Goal: Information Seeking & Learning: Check status

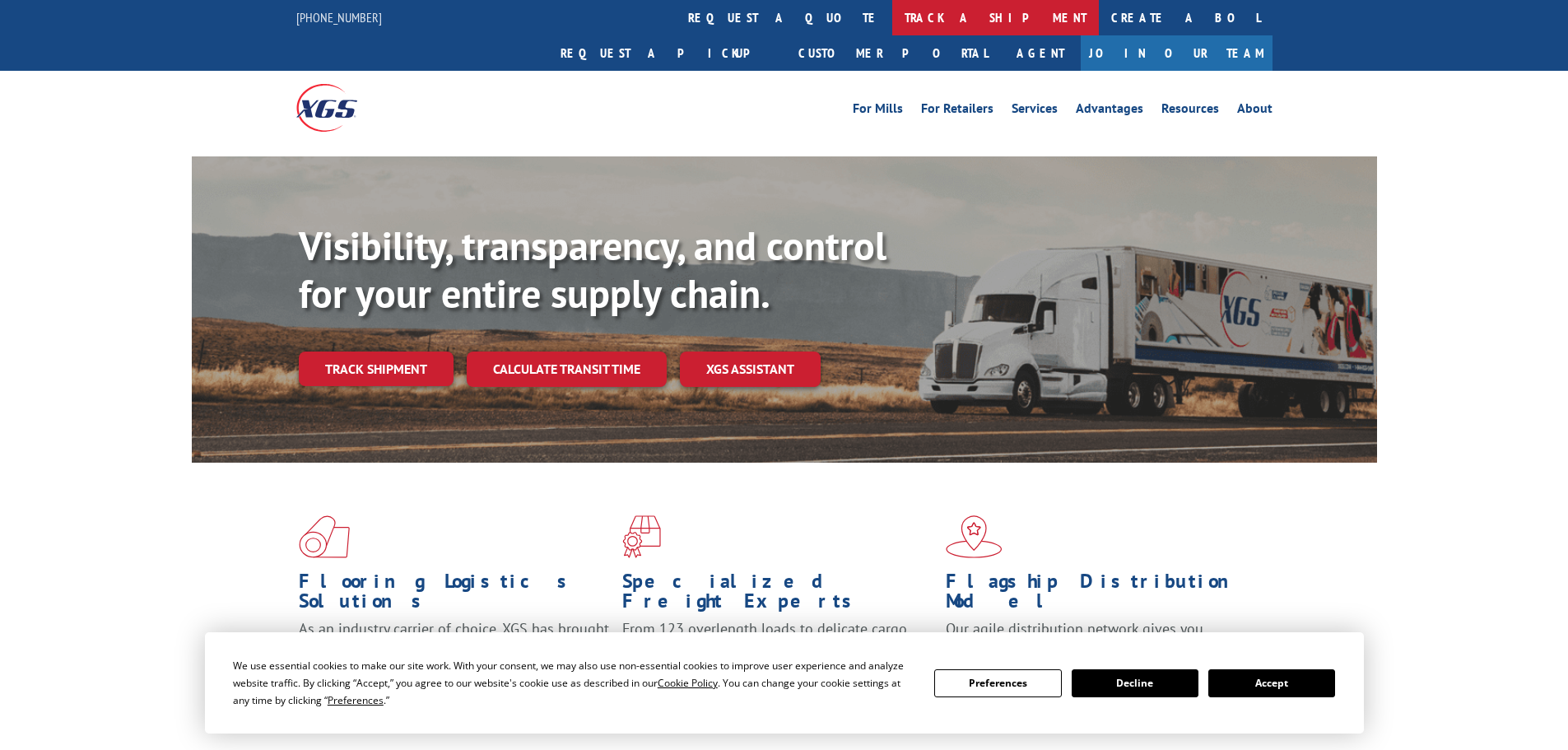
click at [892, 24] on link "track a shipment" at bounding box center [995, 17] width 207 height 35
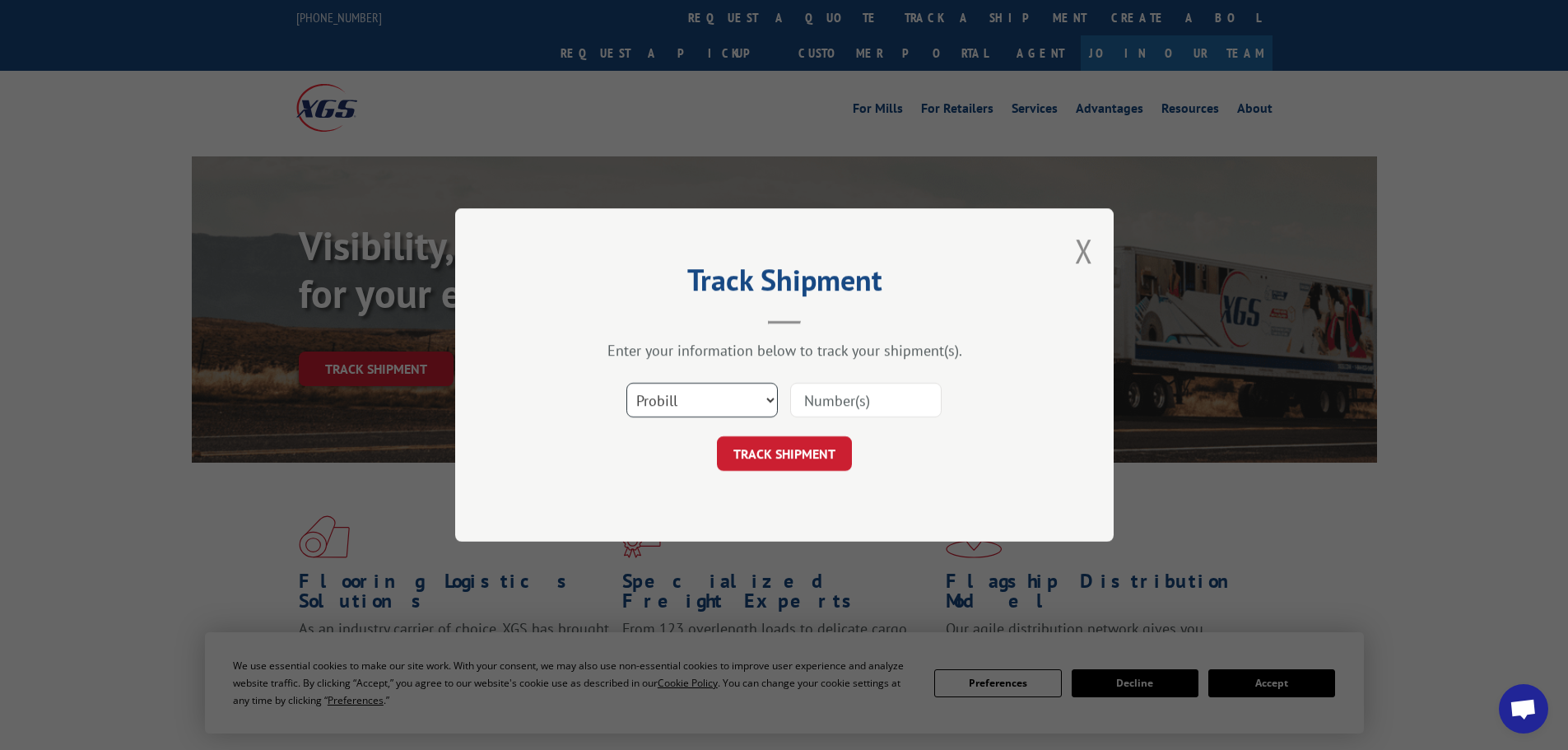
click at [751, 396] on select "Select category... Probill BOL PO" at bounding box center [702, 400] width 151 height 34
select select "bol"
click at [626, 383] on select "Select category... Probill BOL PO" at bounding box center [702, 400] width 151 height 34
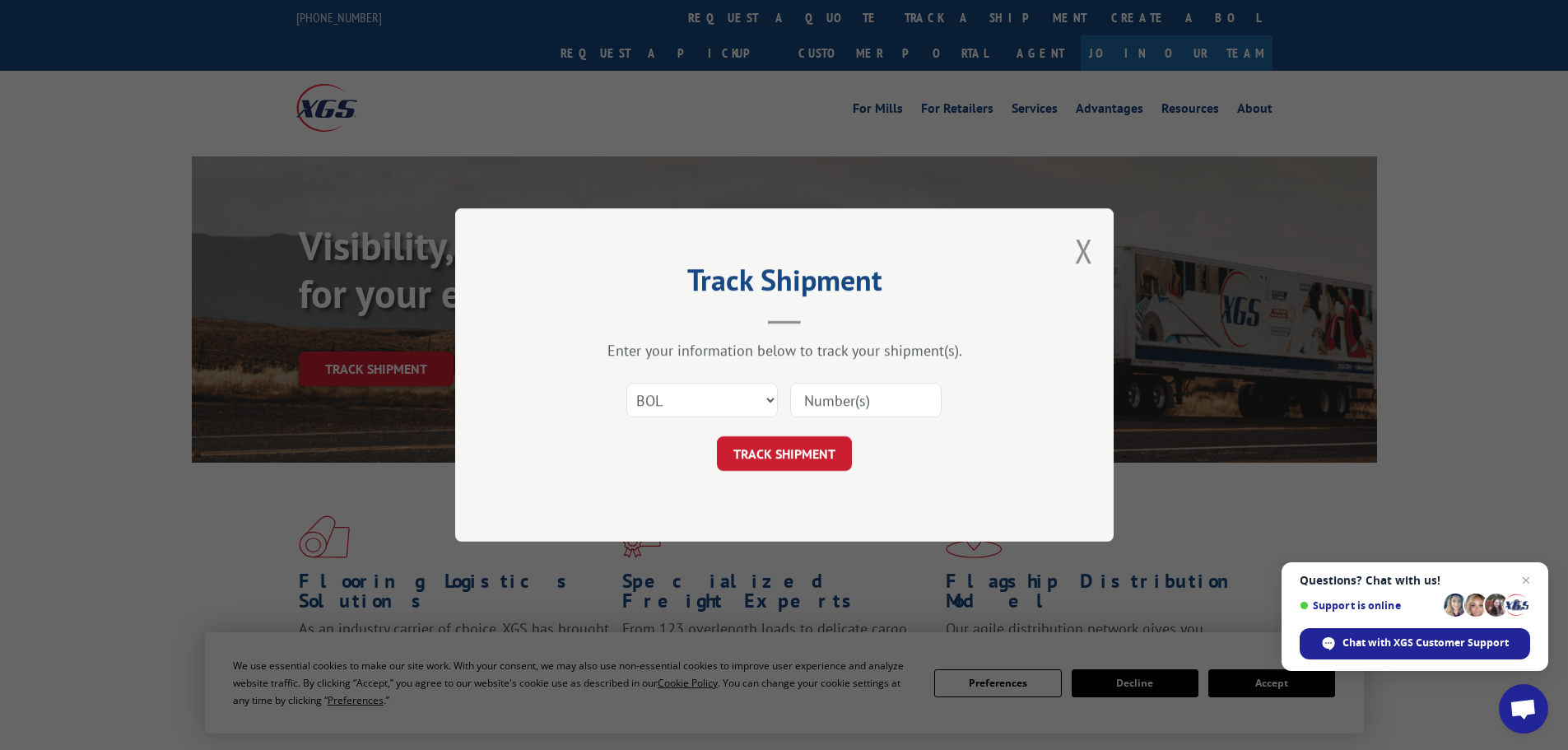
paste input "451827"
type input "451827"
click at [791, 452] on button "TRACK SHIPMENT" at bounding box center [784, 454] width 135 height 34
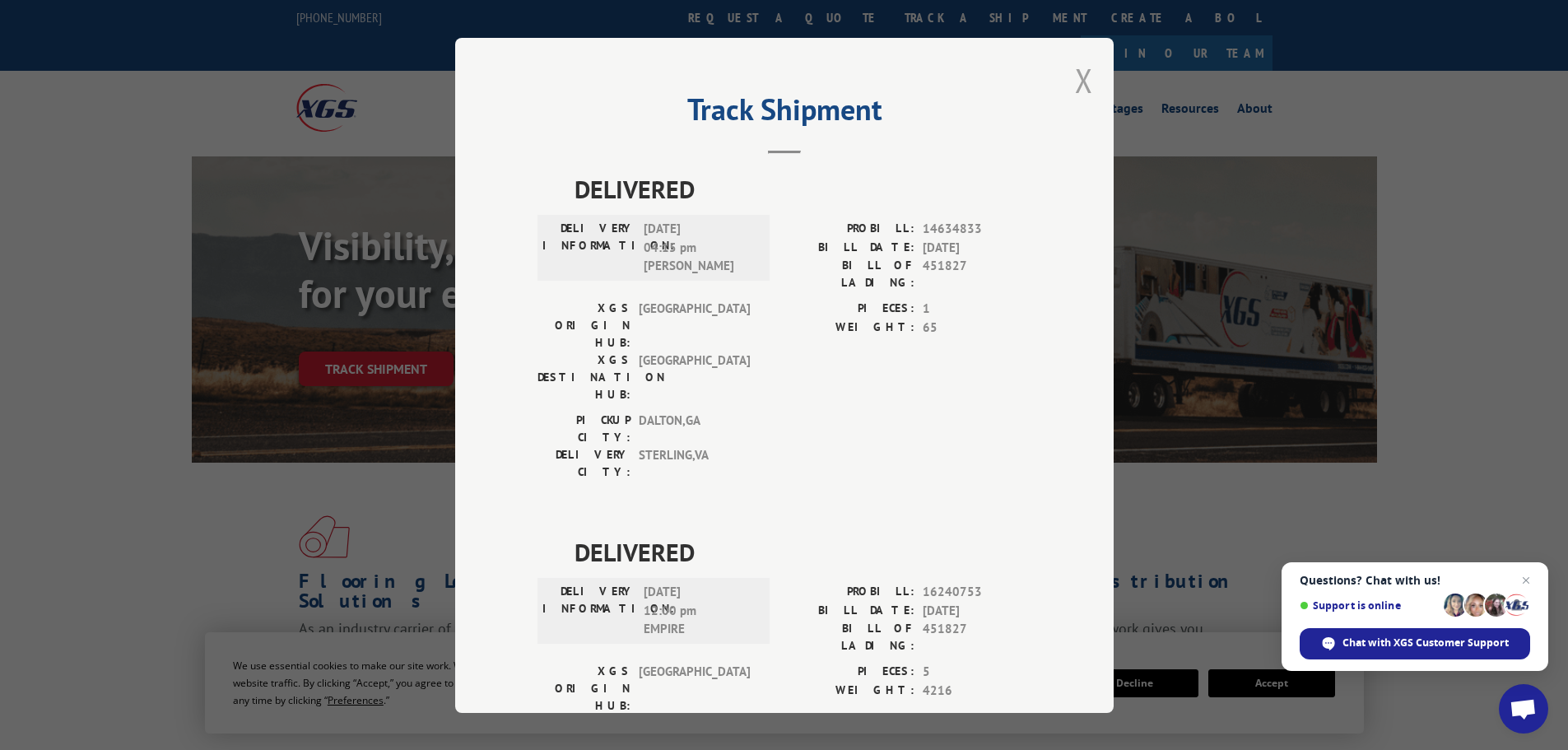
click at [1082, 87] on button "Close modal" at bounding box center [1084, 79] width 18 height 44
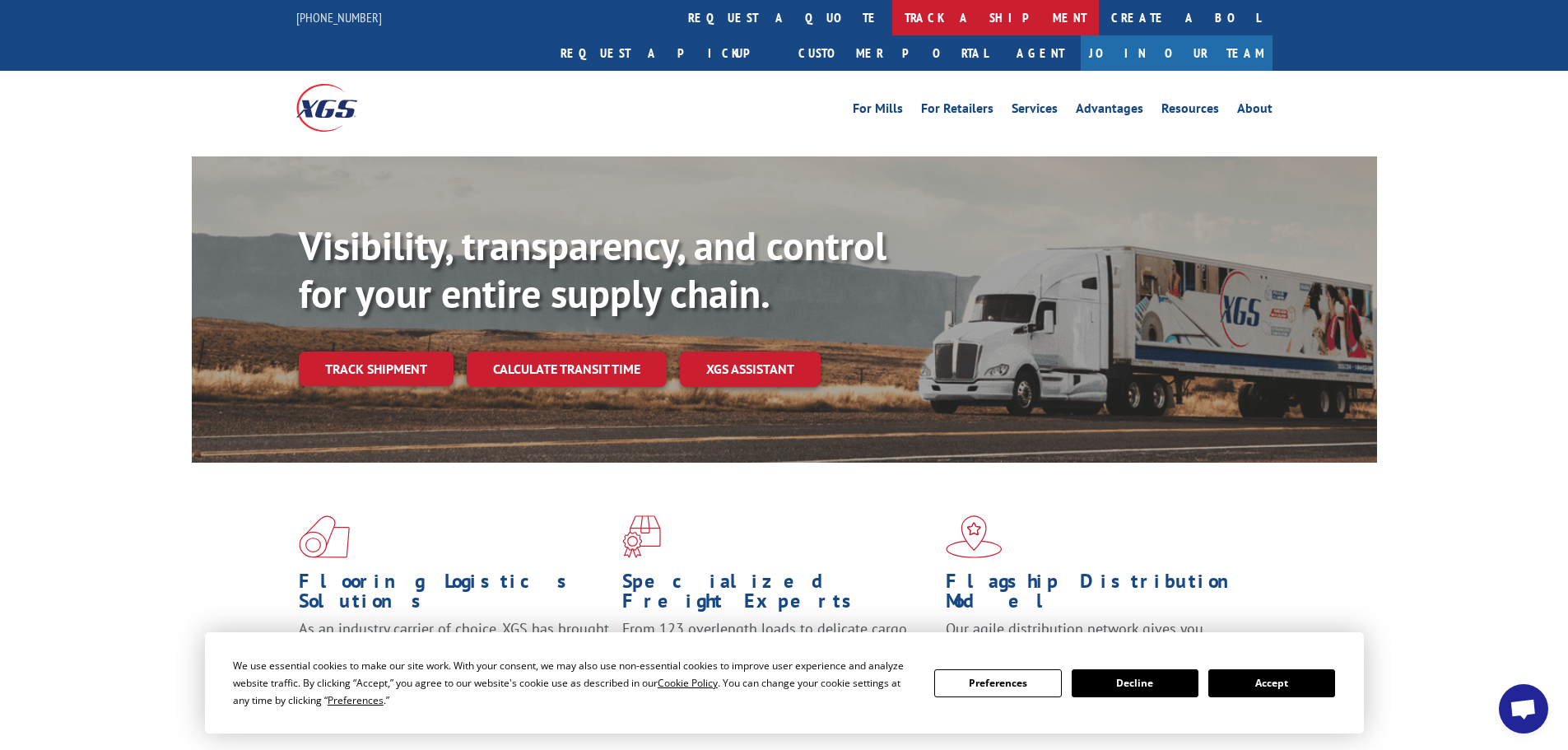
click at [892, 13] on link "track a shipment" at bounding box center [995, 17] width 207 height 35
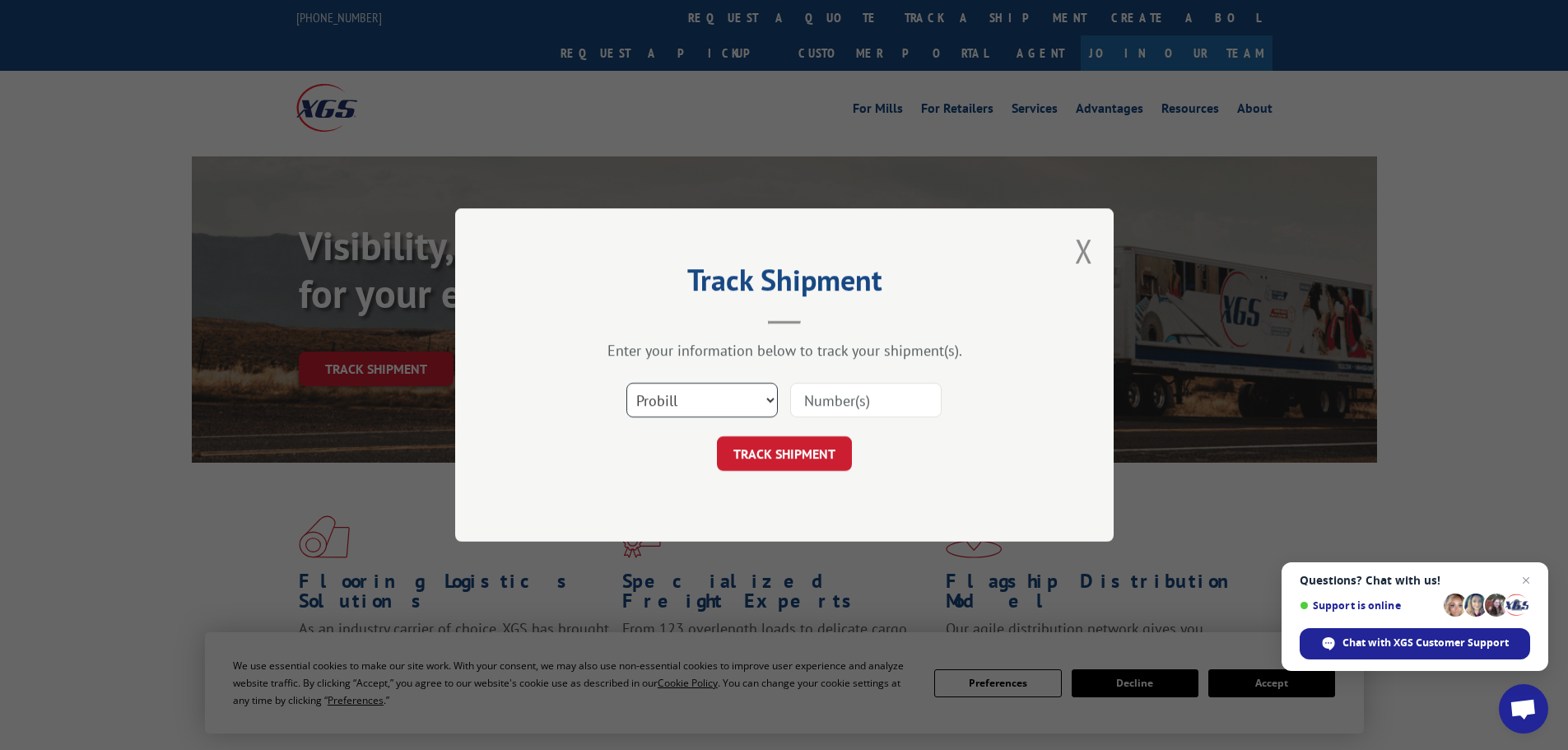
click at [712, 408] on select "Select category... Probill BOL PO" at bounding box center [702, 400] width 151 height 34
select select "bol"
click at [626, 383] on select "Select category... Probill BOL PO" at bounding box center [702, 400] width 151 height 34
click at [823, 396] on input at bounding box center [866, 400] width 151 height 34
paste input "5180066"
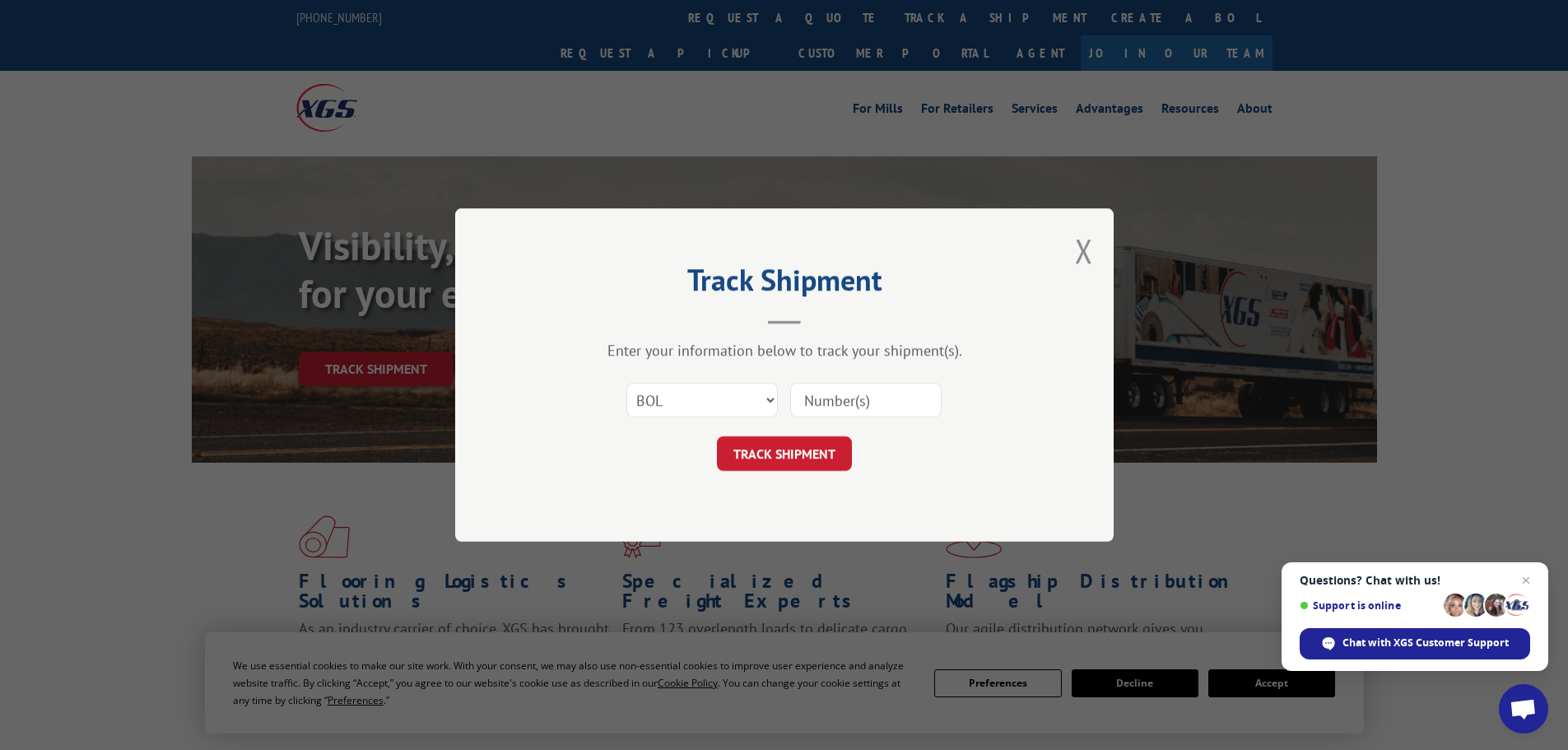
type input "5180066"
click button "TRACK SHIPMENT" at bounding box center [784, 454] width 135 height 34
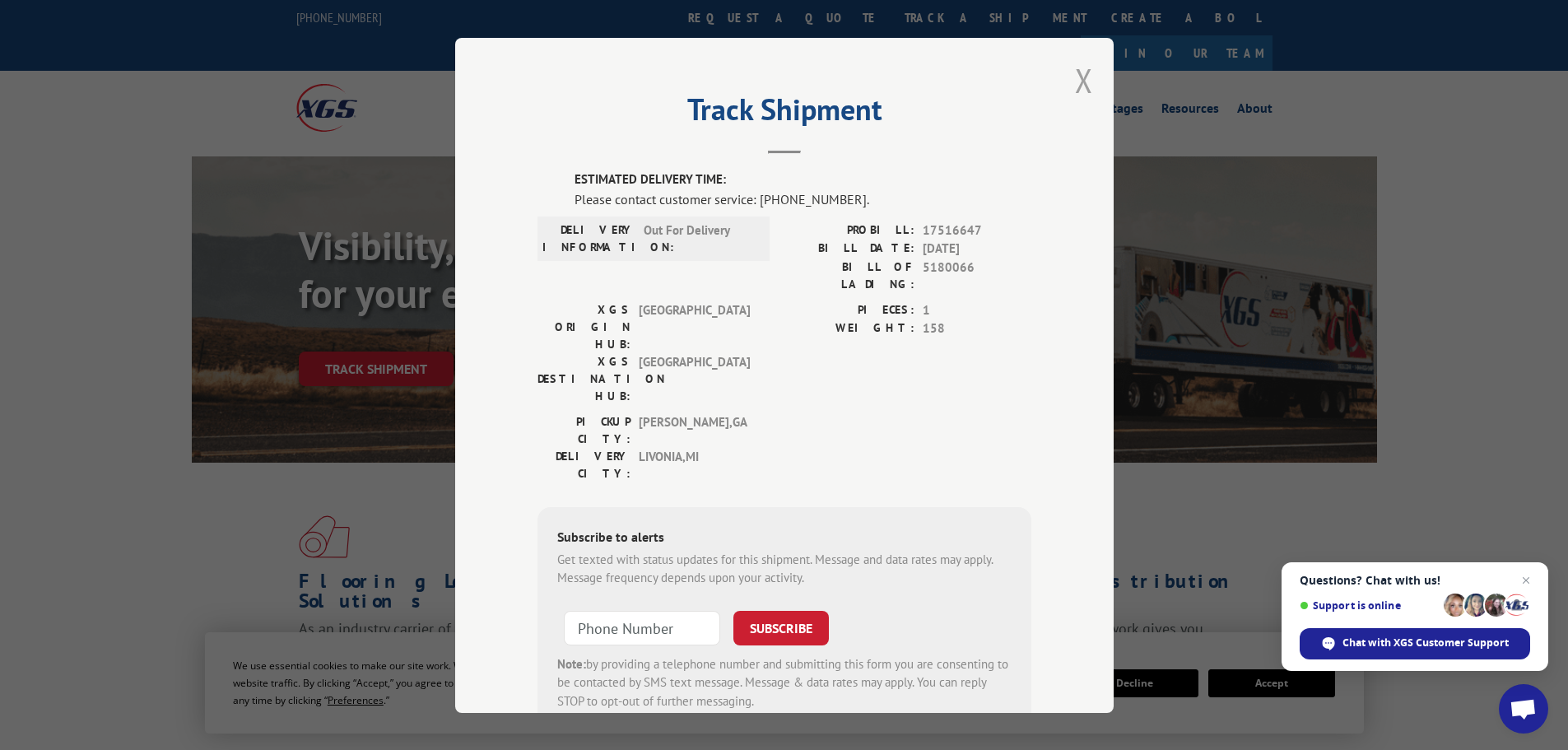
click at [1077, 73] on button "Close modal" at bounding box center [1084, 79] width 18 height 44
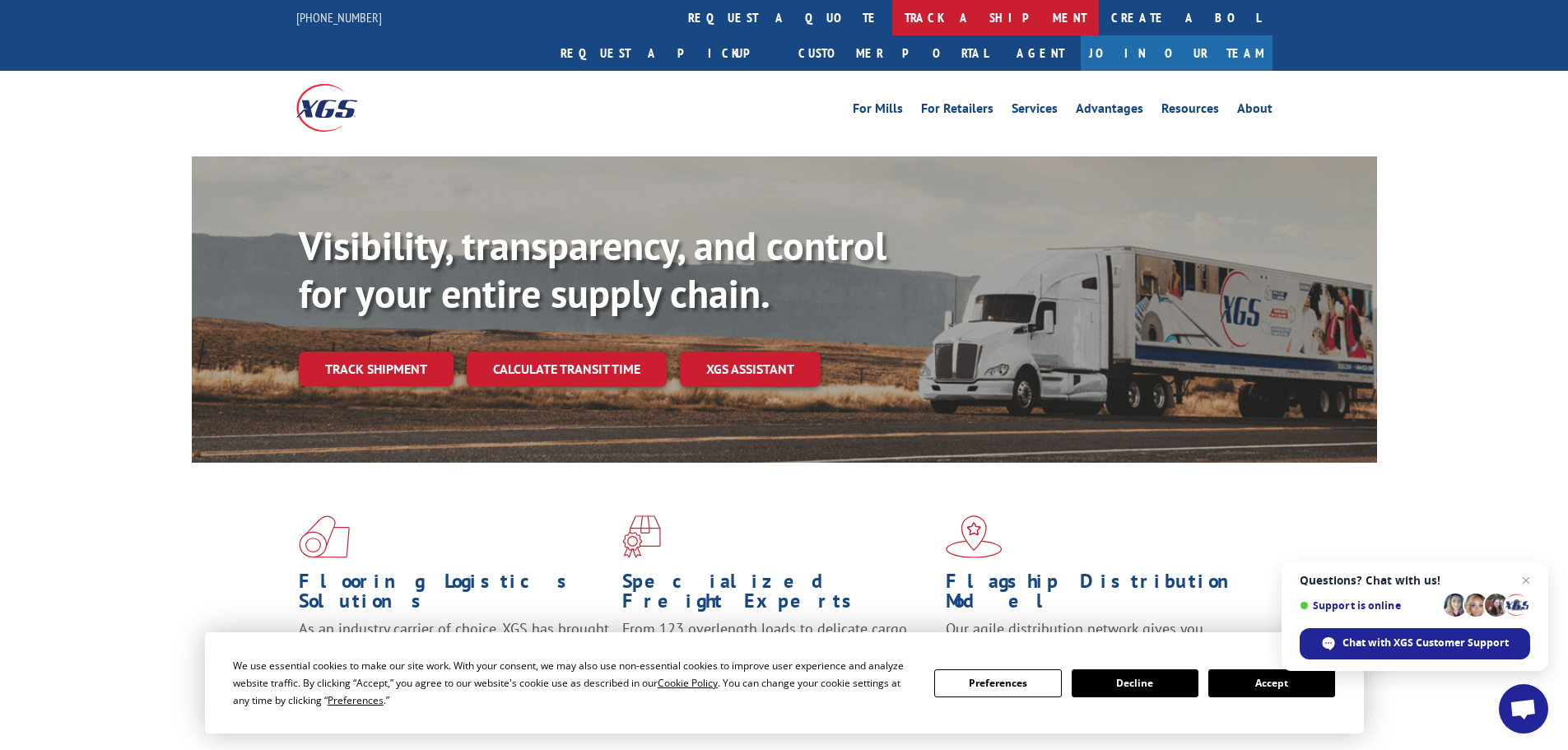
click at [892, 23] on link "track a shipment" at bounding box center [995, 17] width 207 height 35
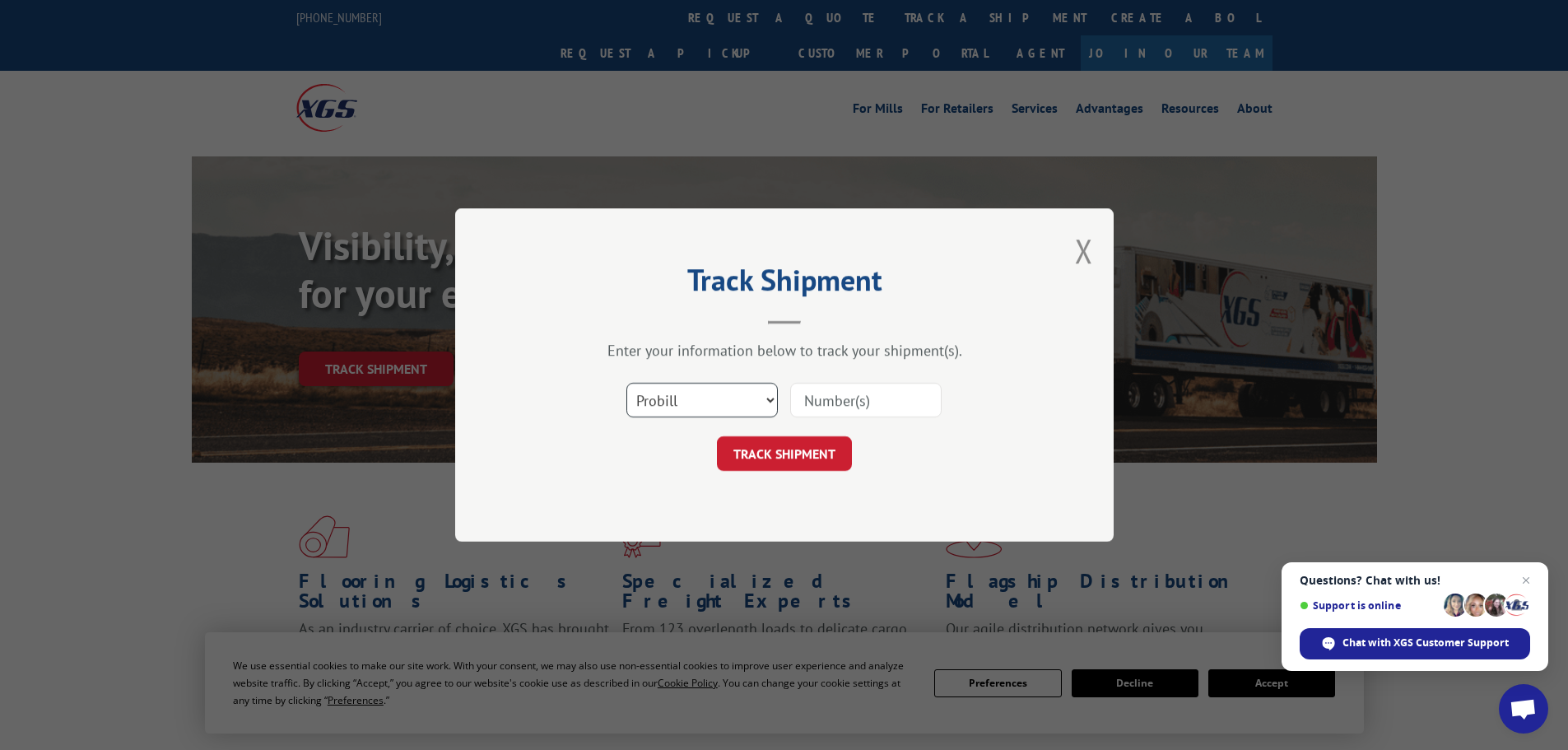
click at [732, 408] on select "Select category... Probill BOL PO" at bounding box center [702, 400] width 151 height 34
select select "po"
click at [626, 383] on select "Select category... Probill BOL PO" at bounding box center [702, 400] width 151 height 34
paste input "62522346"
type input "62522346"
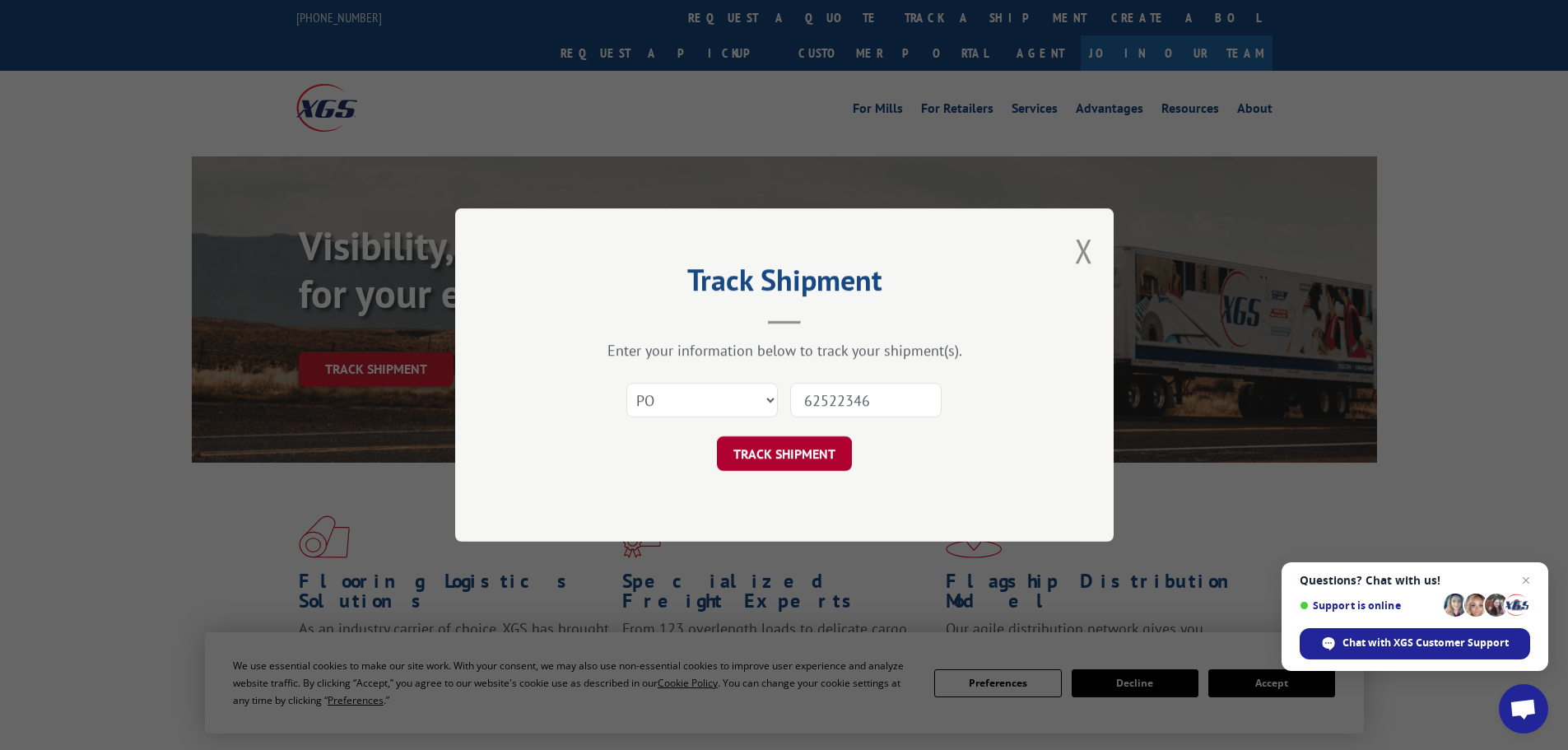
click at [794, 462] on button "TRACK SHIPMENT" at bounding box center [784, 454] width 135 height 34
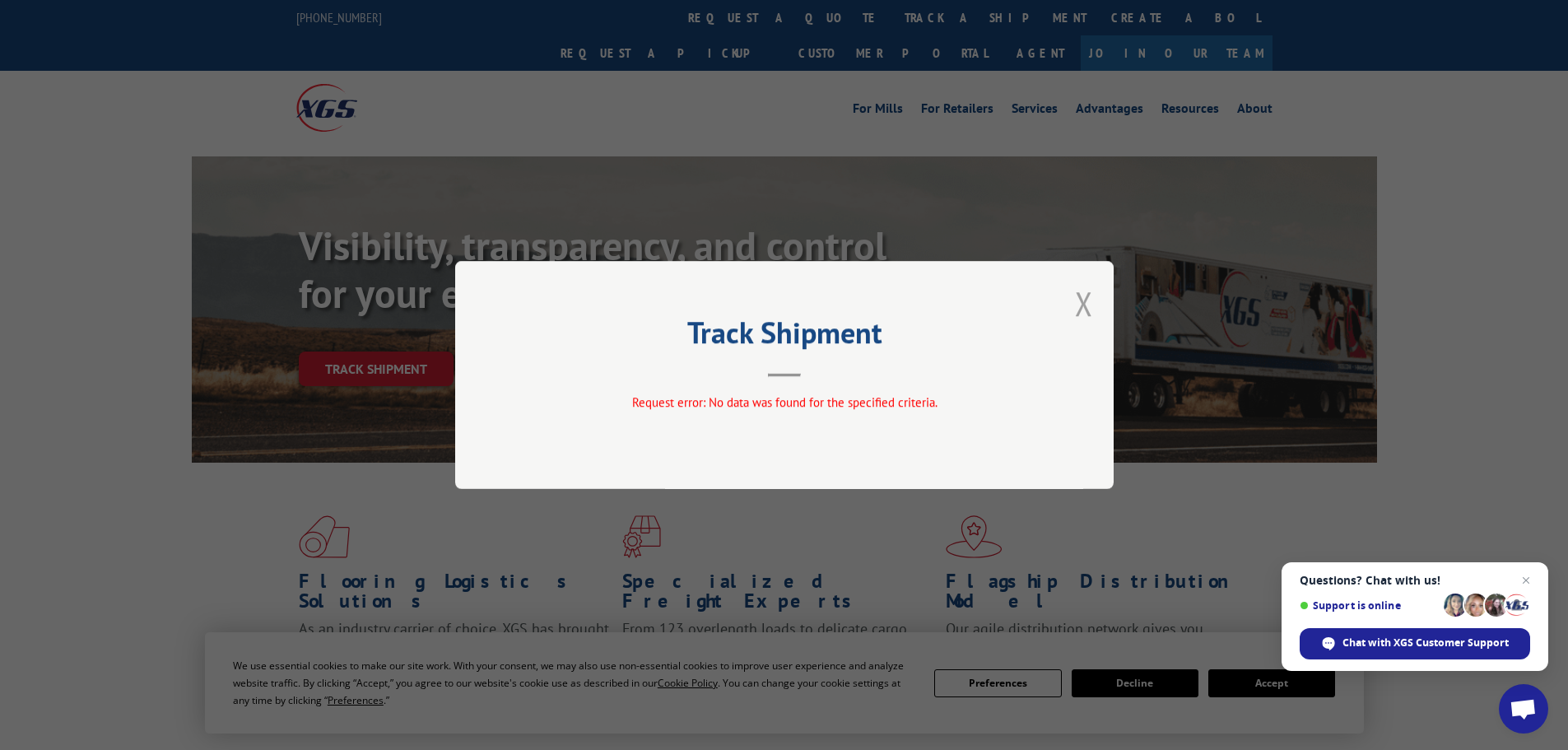
click at [1084, 302] on button "Close modal" at bounding box center [1084, 302] width 18 height 44
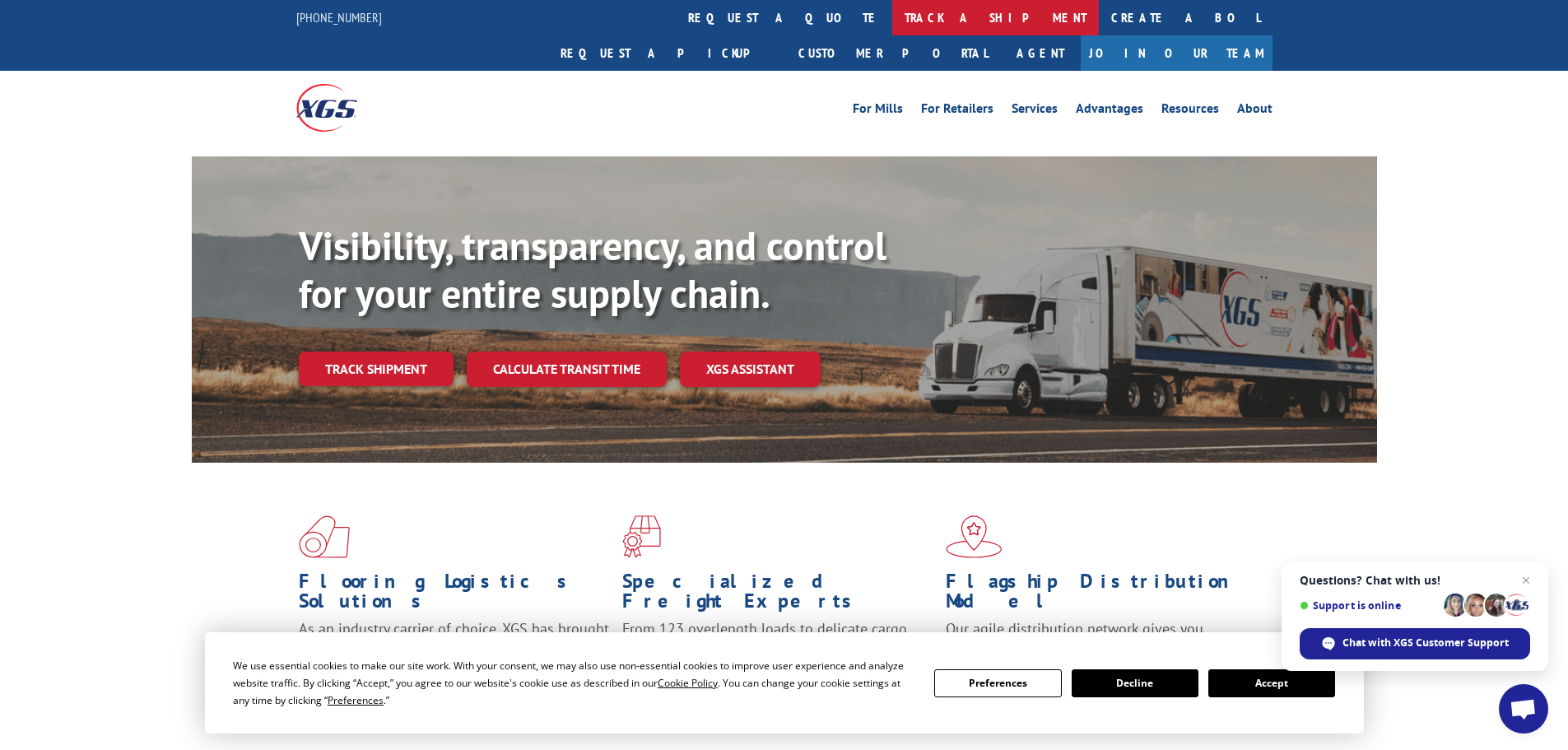
click at [892, 15] on link "track a shipment" at bounding box center [995, 17] width 207 height 35
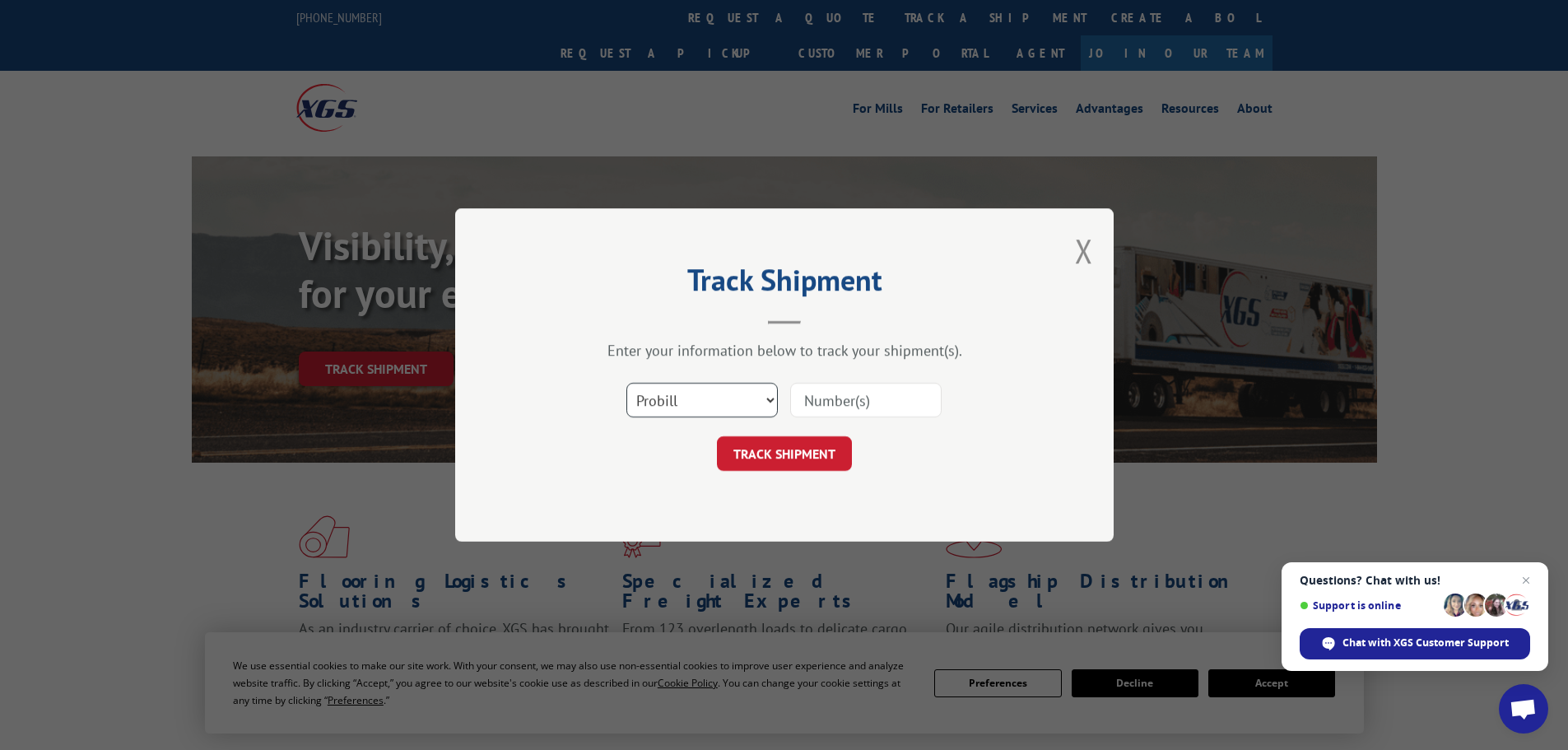
click at [710, 393] on select "Select category... Probill BOL PO" at bounding box center [702, 400] width 151 height 34
select select "bol"
click at [626, 383] on select "Select category... Probill BOL PO" at bounding box center [702, 400] width 151 height 34
paste input "452706"
type input "452706"
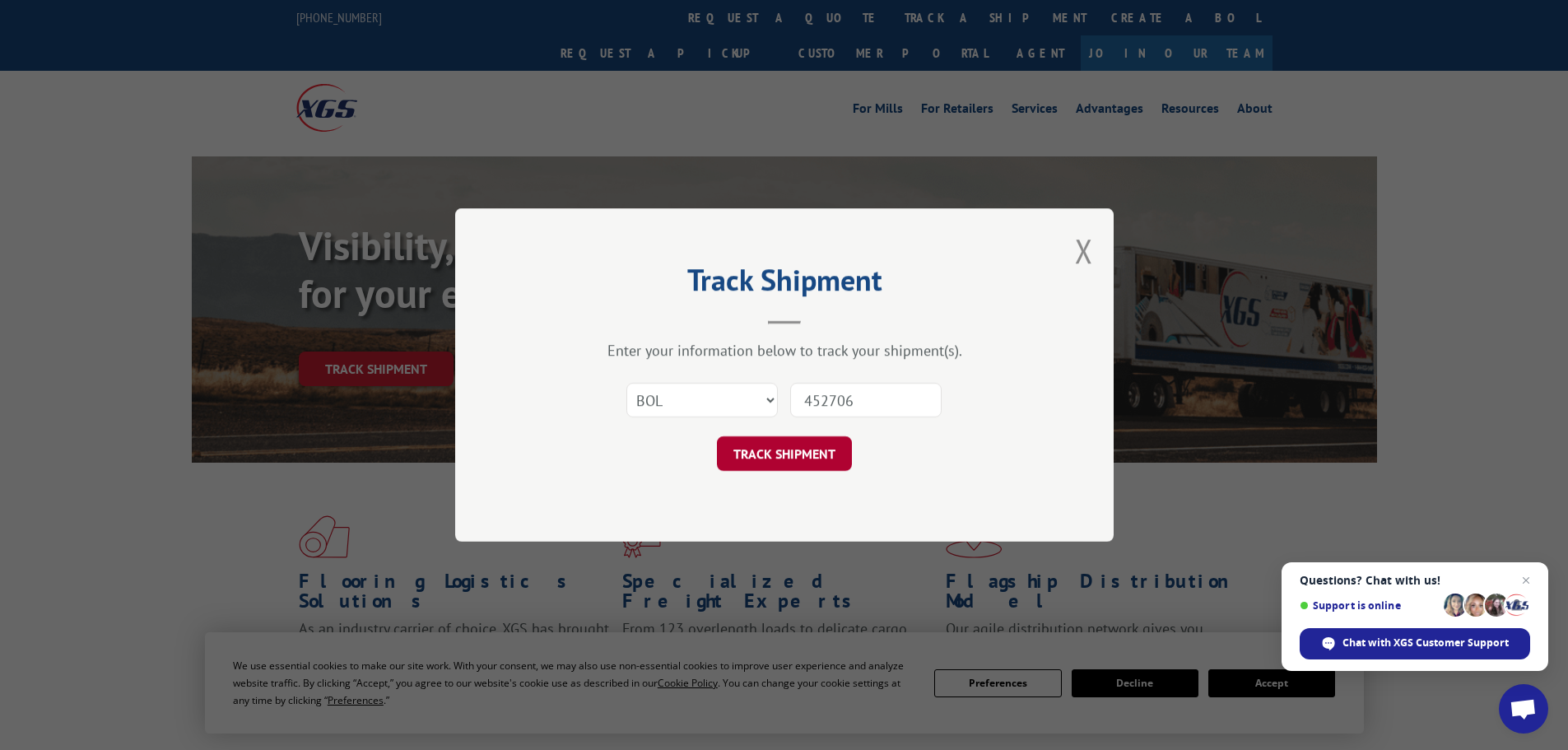
click at [815, 448] on button "TRACK SHIPMENT" at bounding box center [784, 454] width 135 height 34
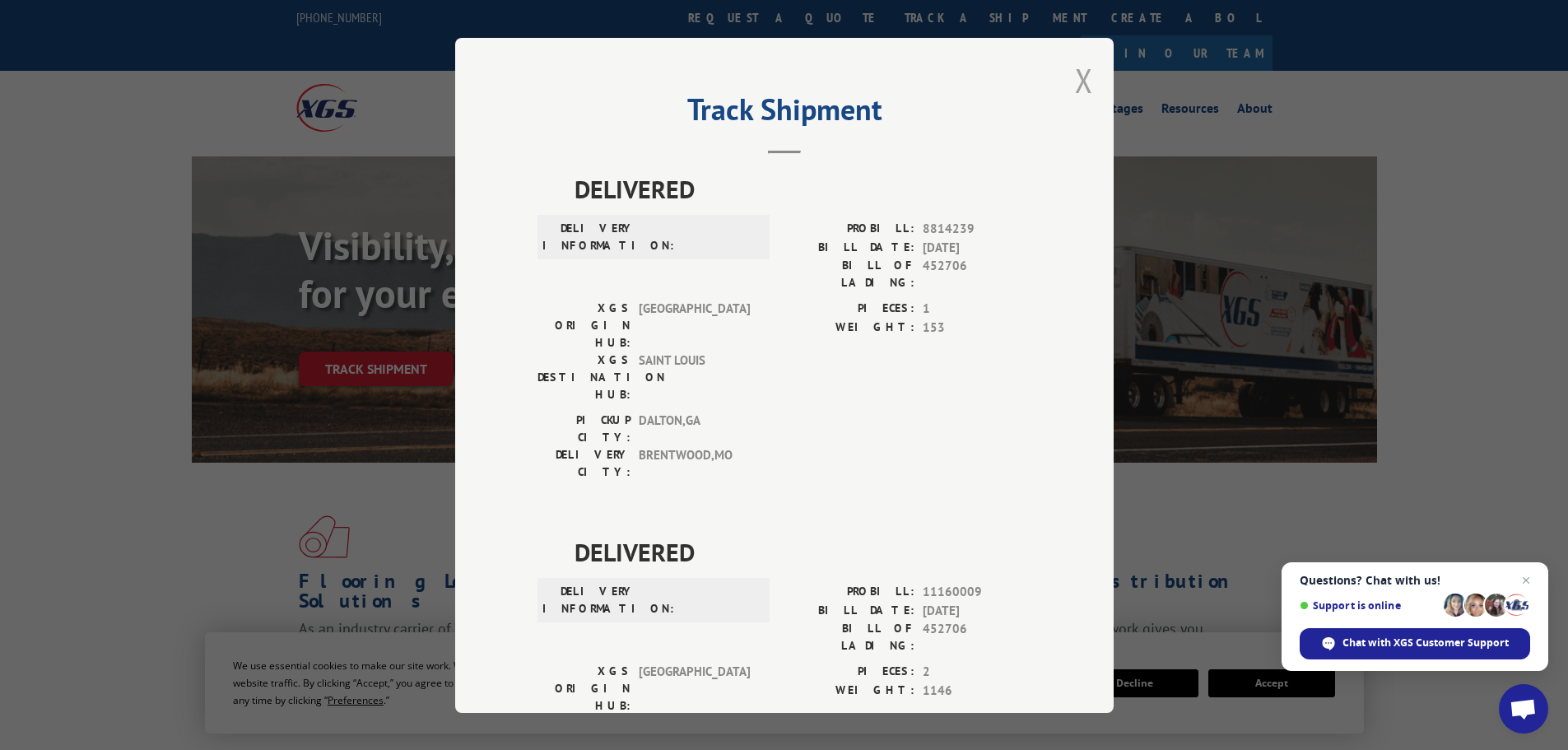
click at [1080, 85] on button "Close modal" at bounding box center [1084, 79] width 18 height 44
